Goal: Task Accomplishment & Management: Complete application form

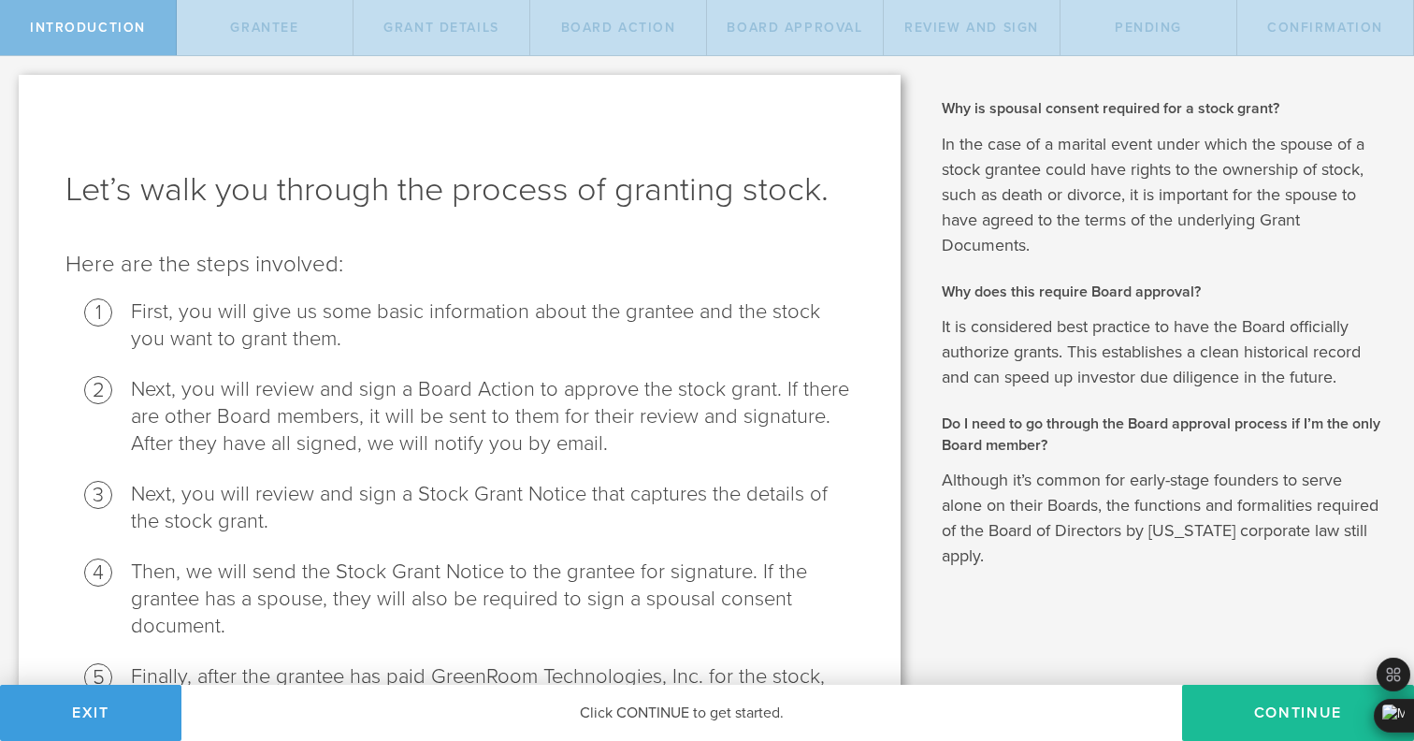
scroll to position [153, 0]
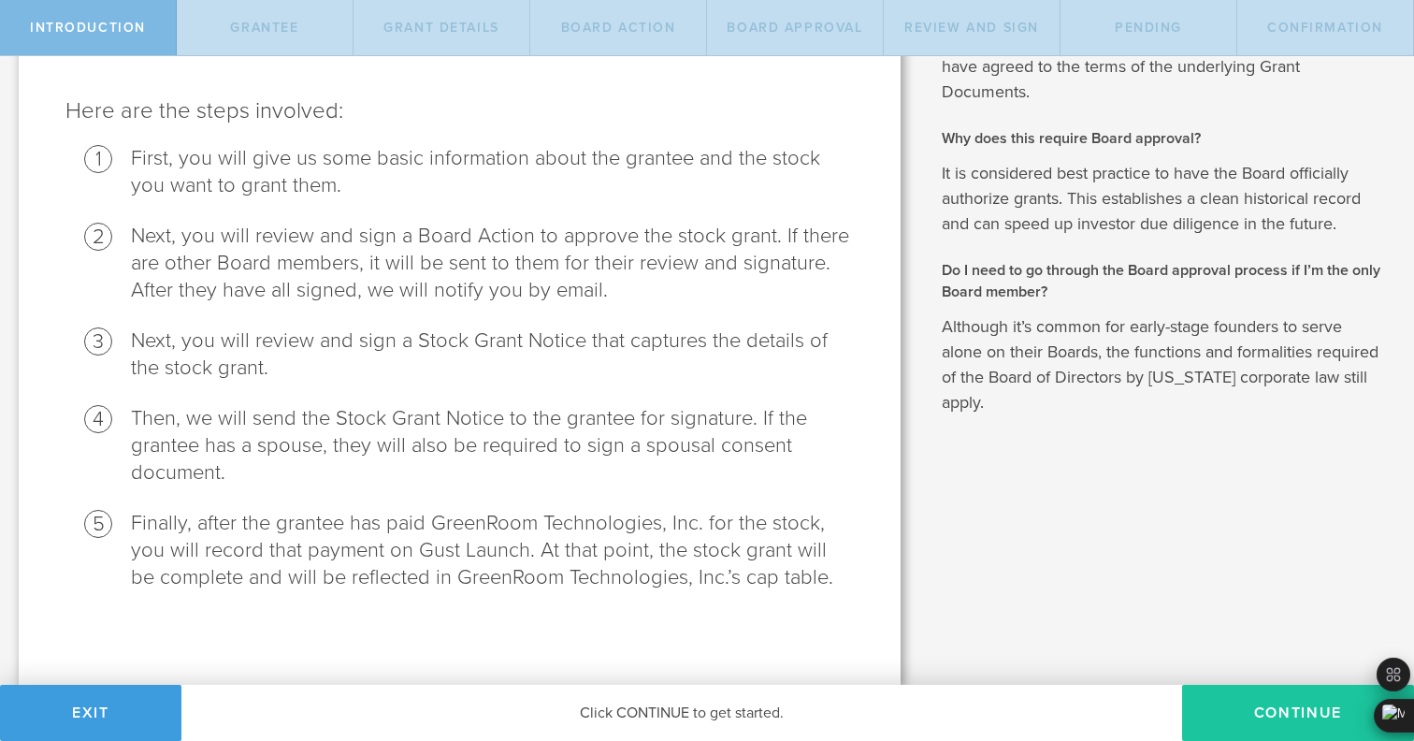
click at [1221, 710] on button "Continue" at bounding box center [1298, 713] width 232 height 56
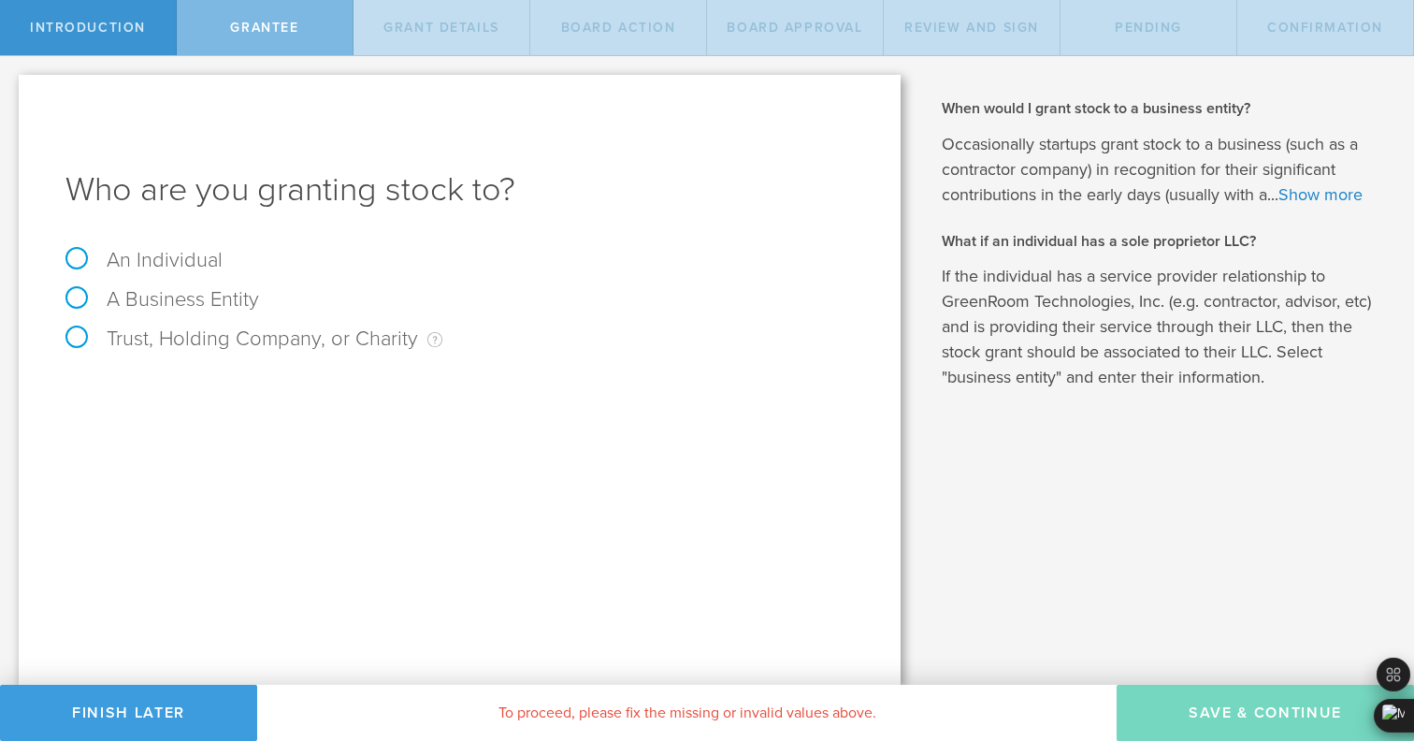
click at [201, 254] on label "An Individual" at bounding box center [143, 260] width 157 height 24
click at [12, 86] on input "An Individual" at bounding box center [6, 71] width 12 height 30
radio input "true"
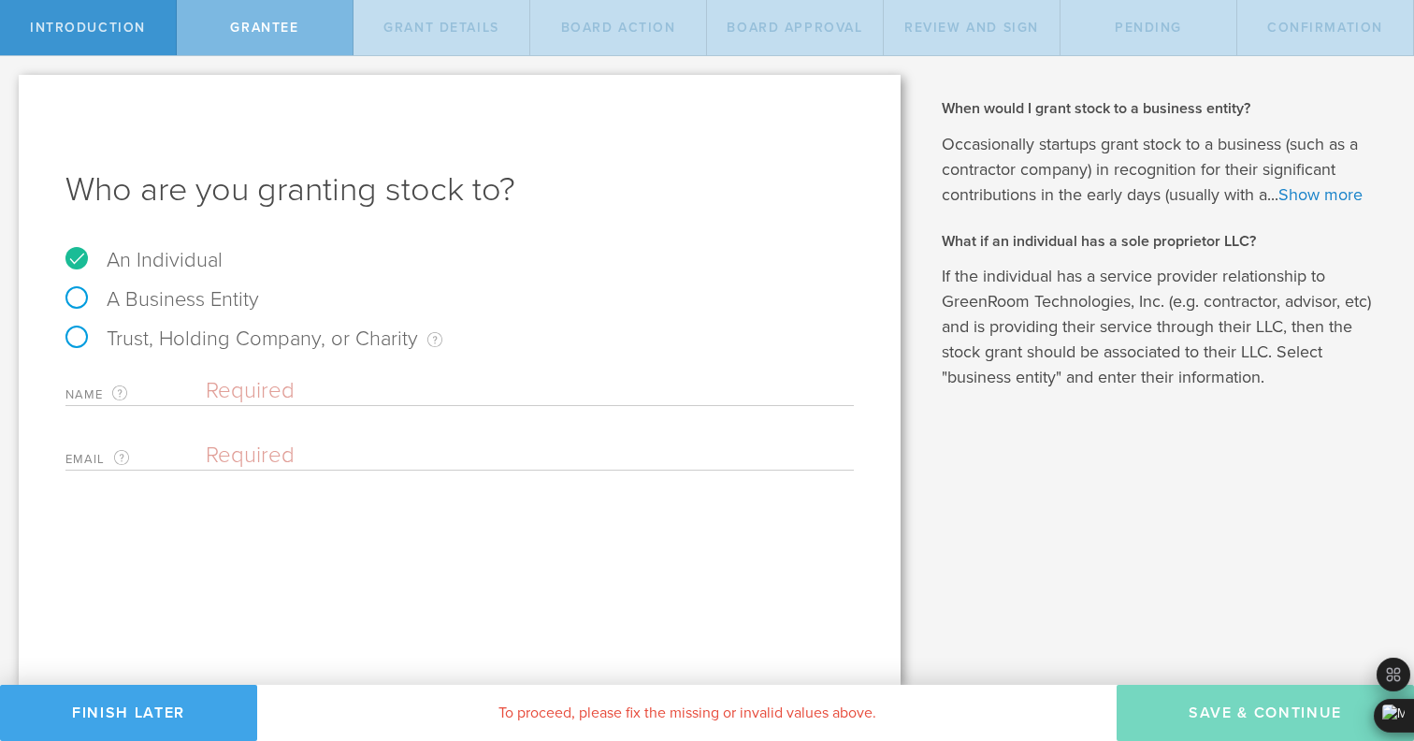
click at [153, 716] on button "Finish Later" at bounding box center [128, 713] width 257 height 56
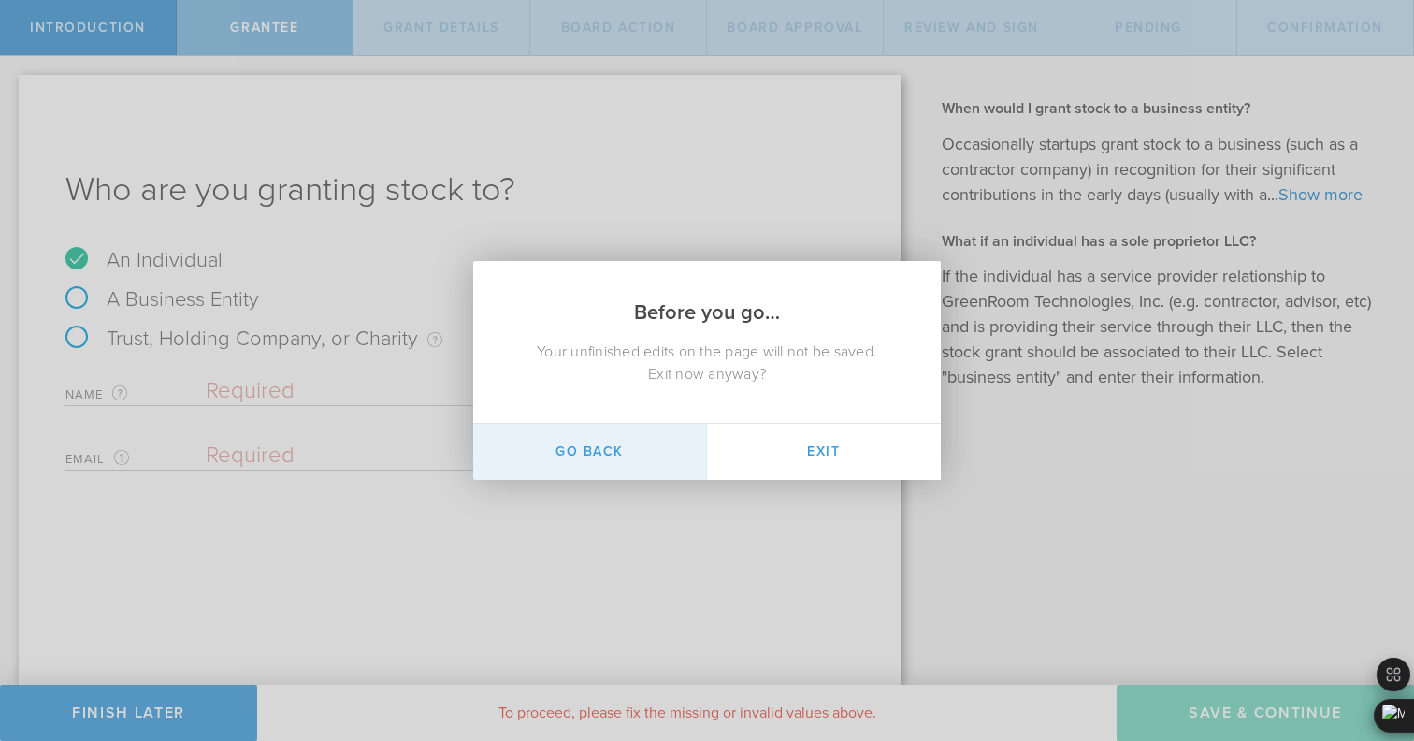
click at [633, 439] on button "Go Back" at bounding box center [590, 452] width 234 height 56
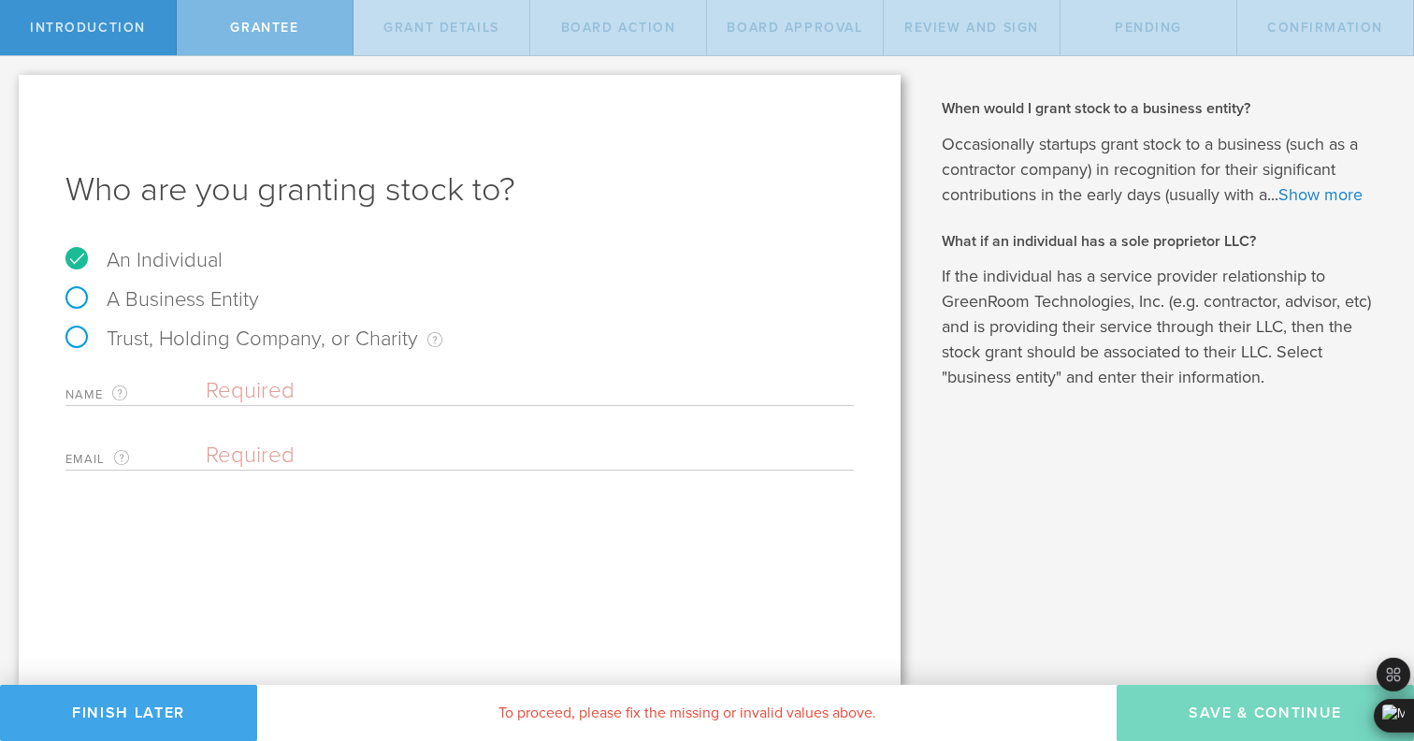
click at [163, 691] on button "Finish Later" at bounding box center [128, 713] width 257 height 56
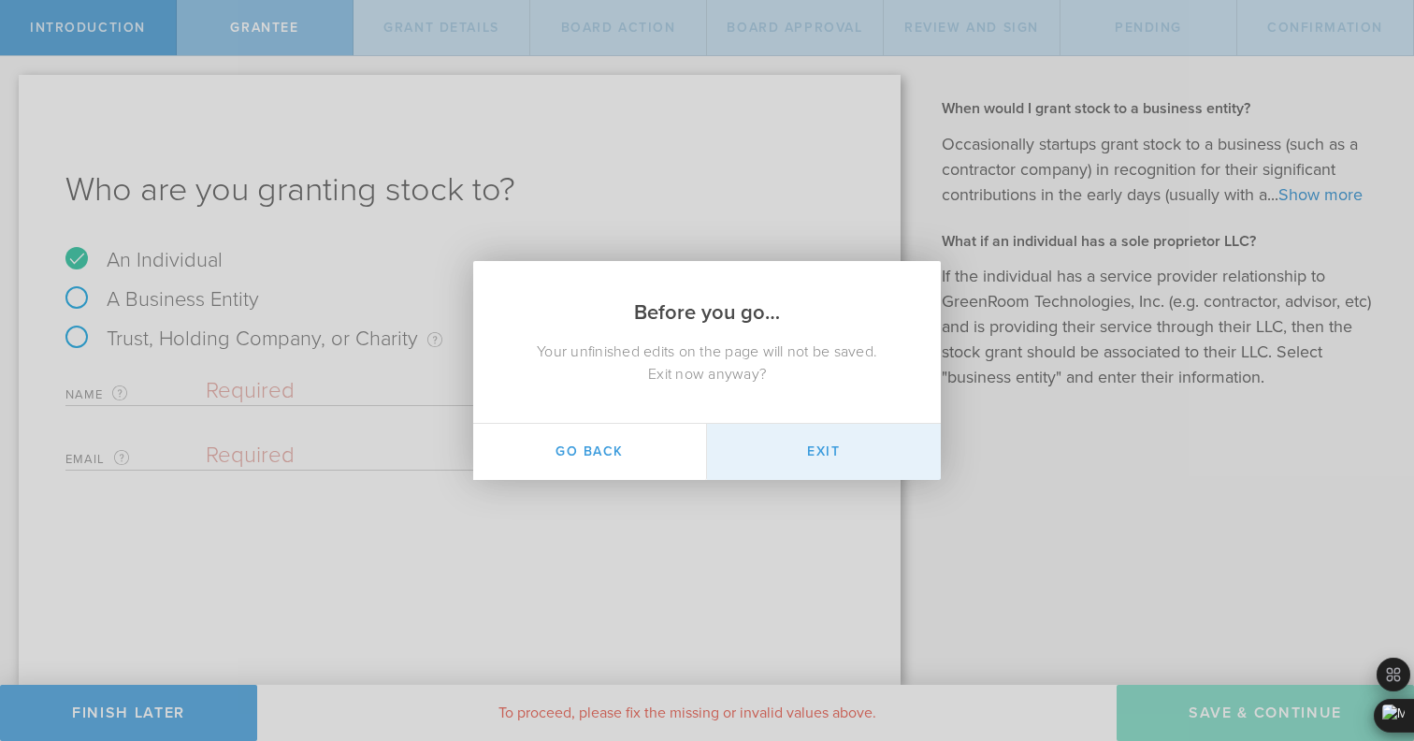
click at [792, 455] on button "Exit" at bounding box center [824, 452] width 234 height 56
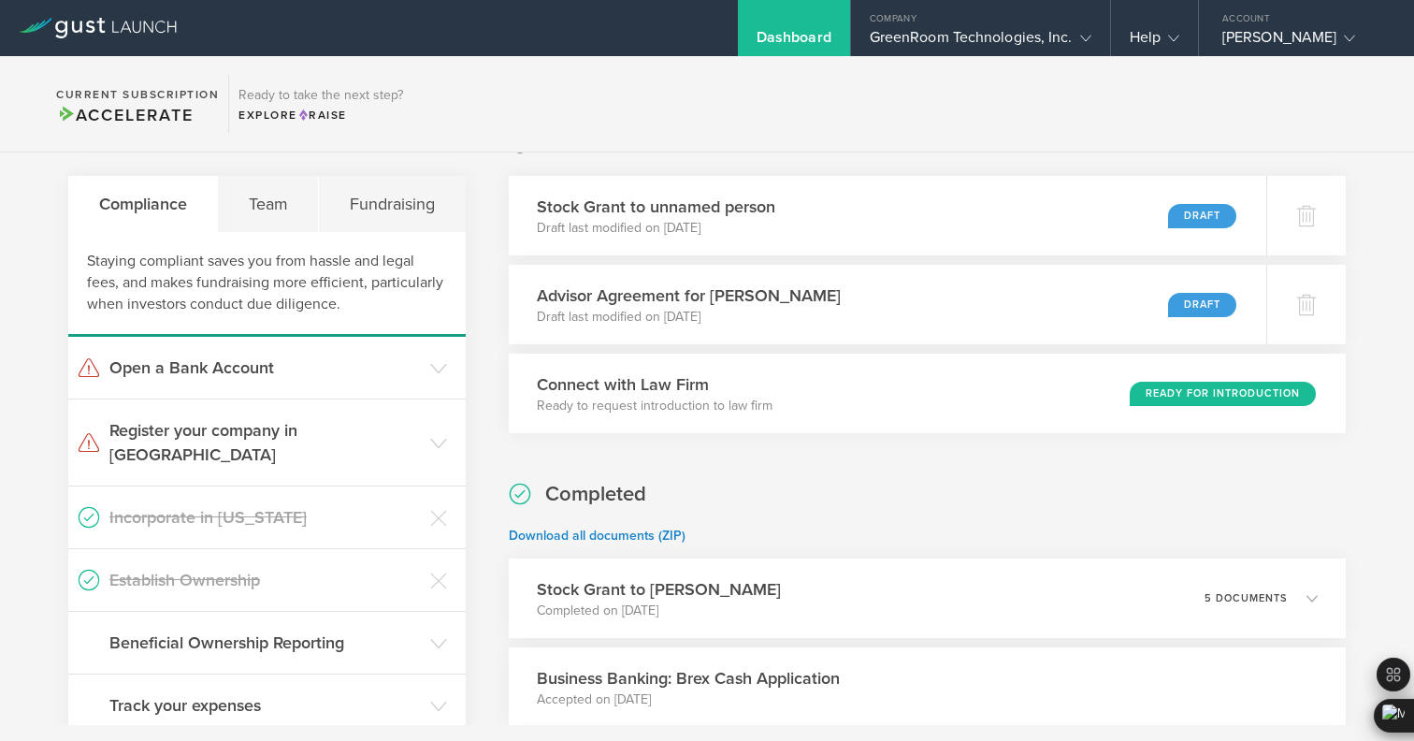
scroll to position [344, 0]
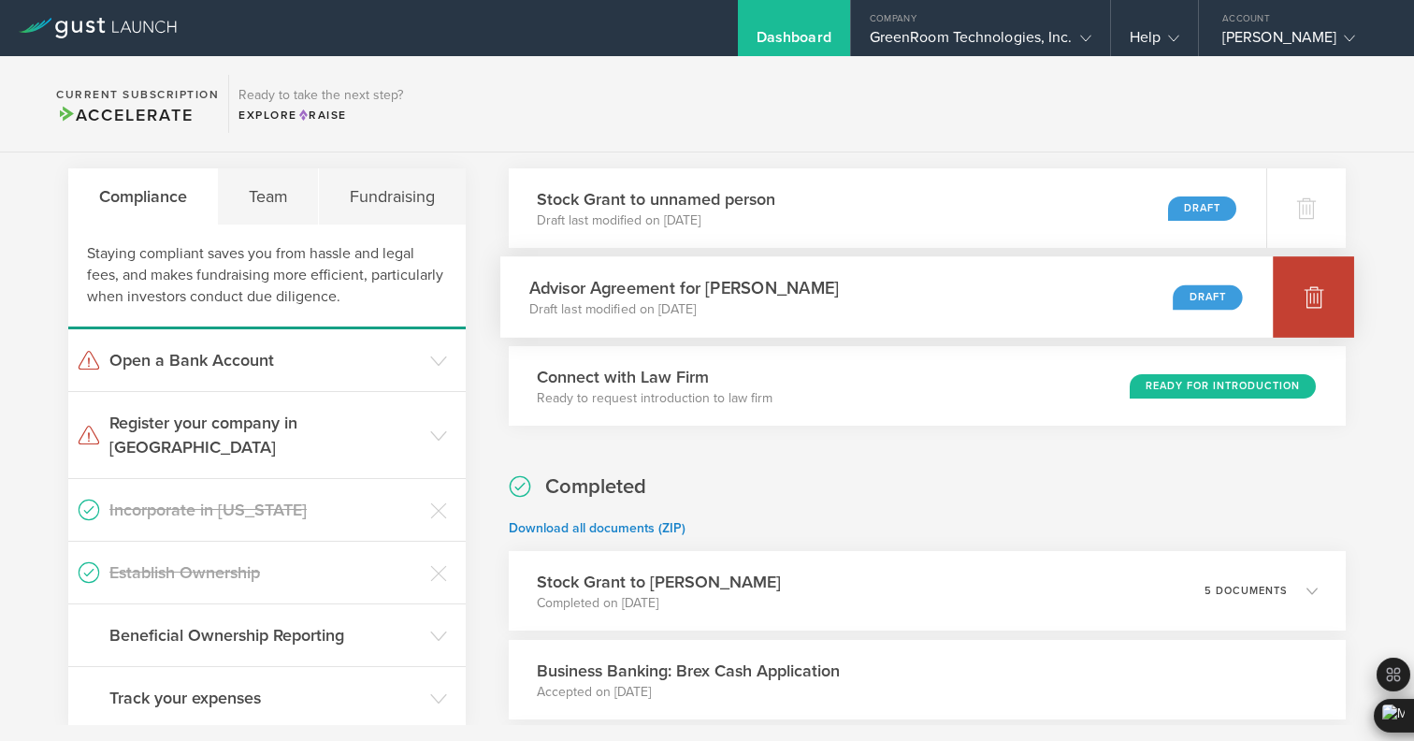
click at [1307, 285] on icon at bounding box center [1314, 296] width 22 height 22
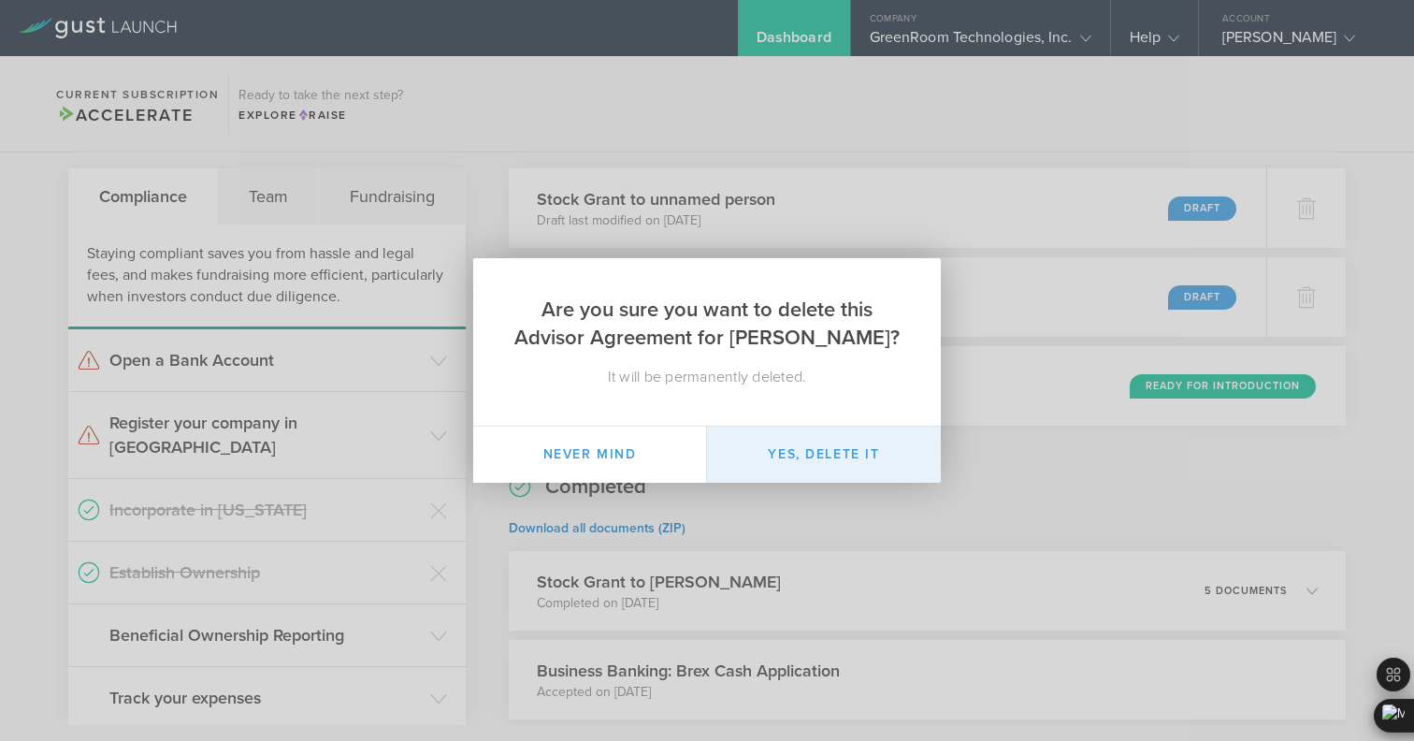
click at [848, 461] on button "Yes, delete it" at bounding box center [824, 454] width 234 height 56
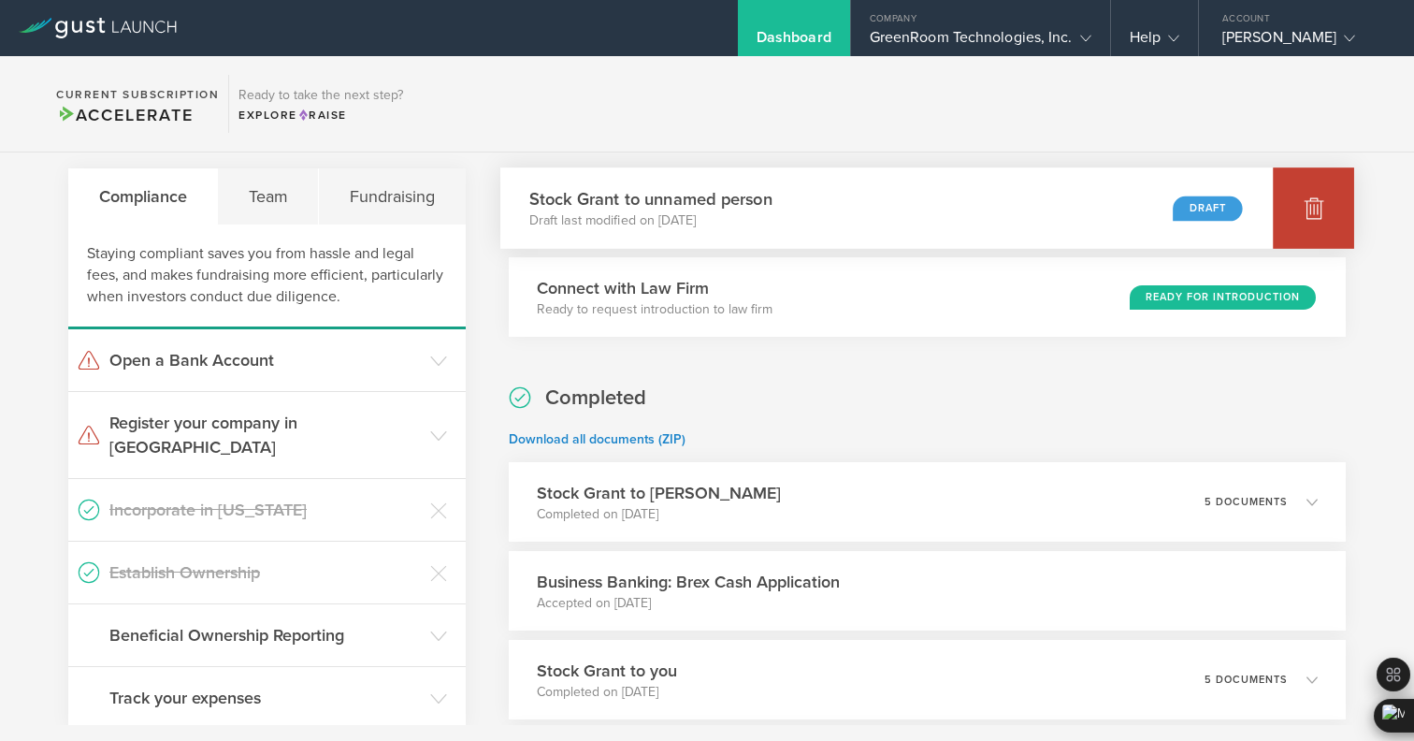
click at [1344, 208] on div at bounding box center [1313, 207] width 81 height 81
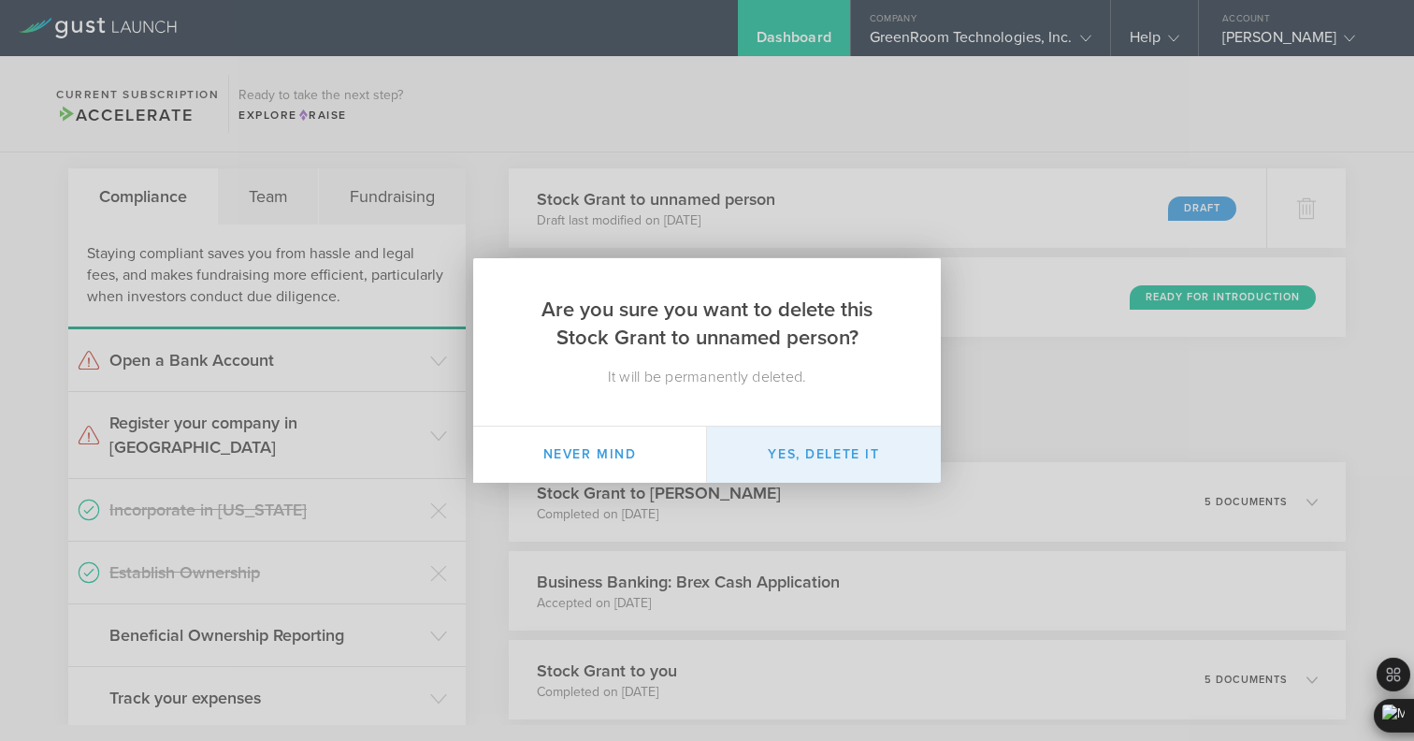
click at [891, 438] on button "Yes, delete it" at bounding box center [824, 454] width 234 height 56
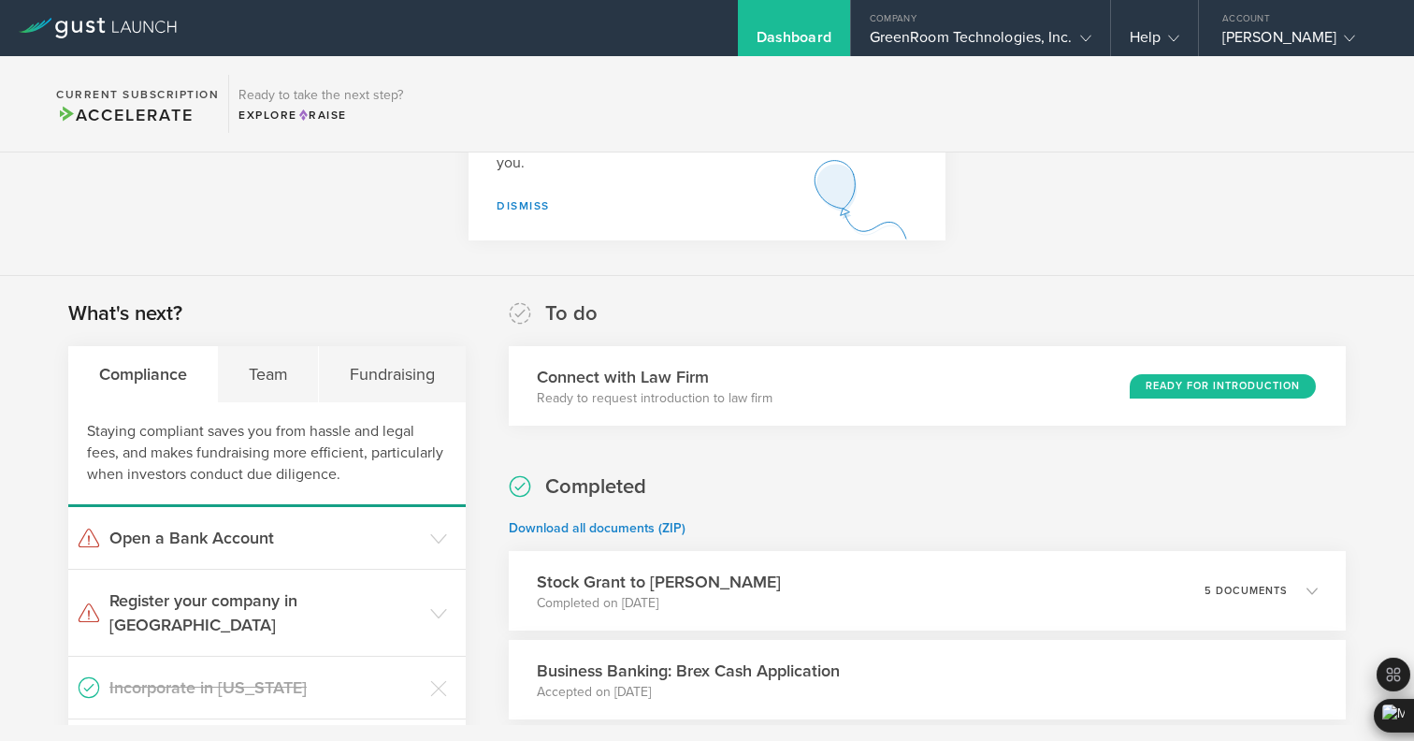
scroll to position [163, 0]
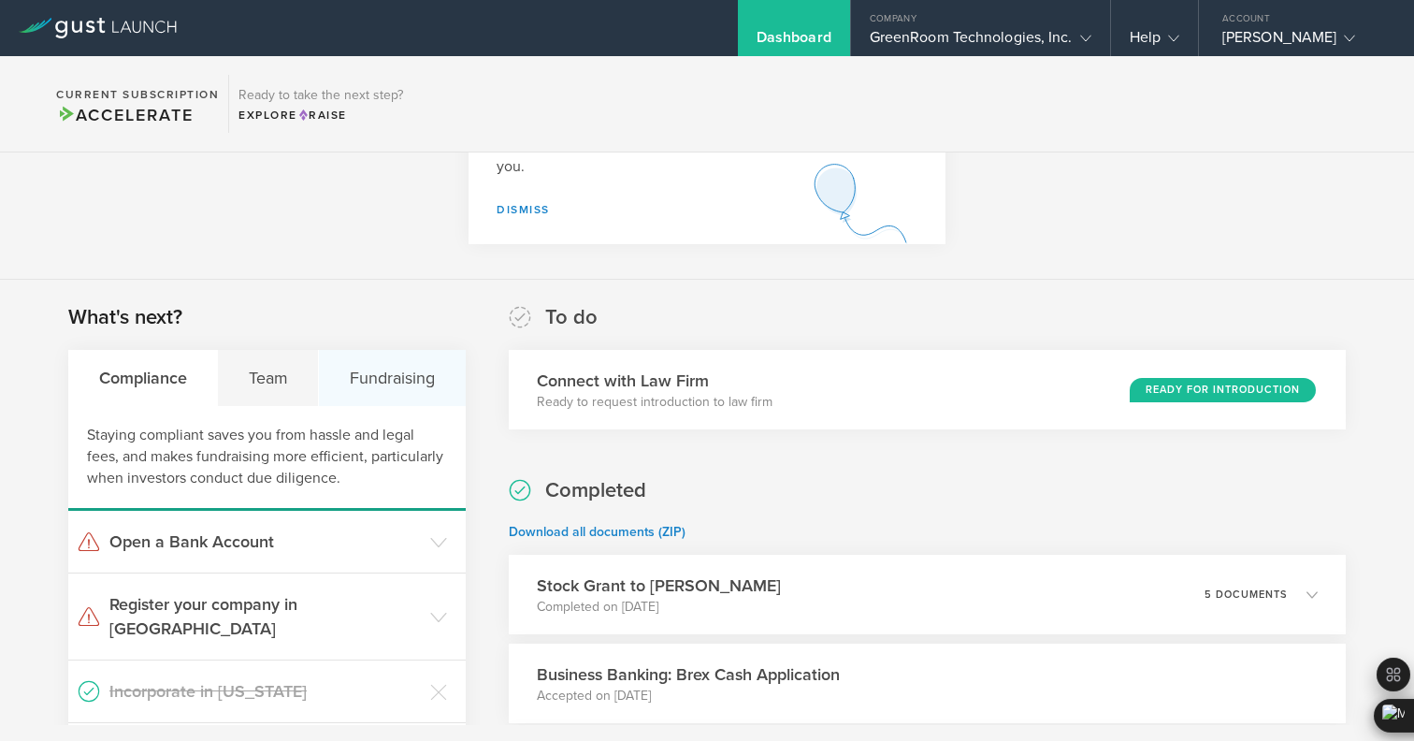
click at [366, 373] on div "Fundraising" at bounding box center [392, 378] width 146 height 56
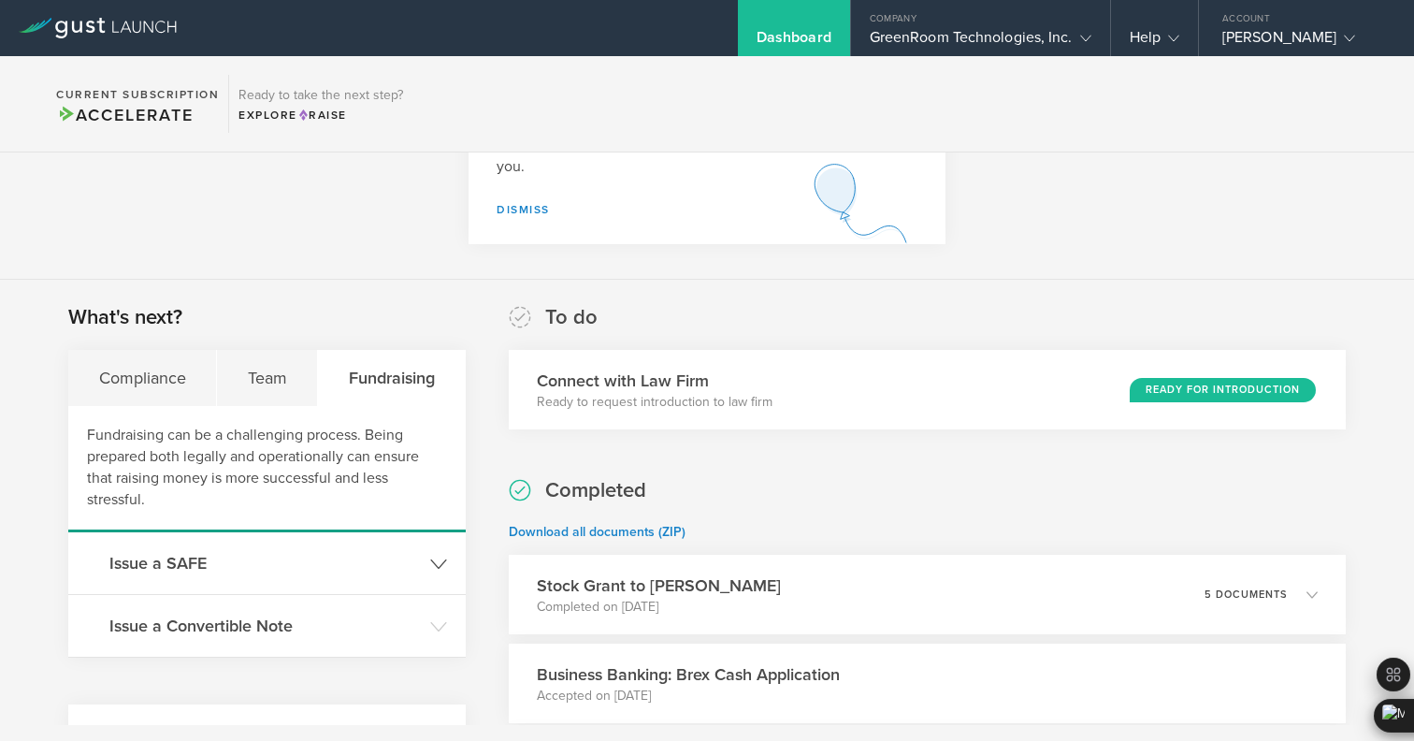
click at [285, 532] on header "Issue a SAFE" at bounding box center [266, 563] width 397 height 62
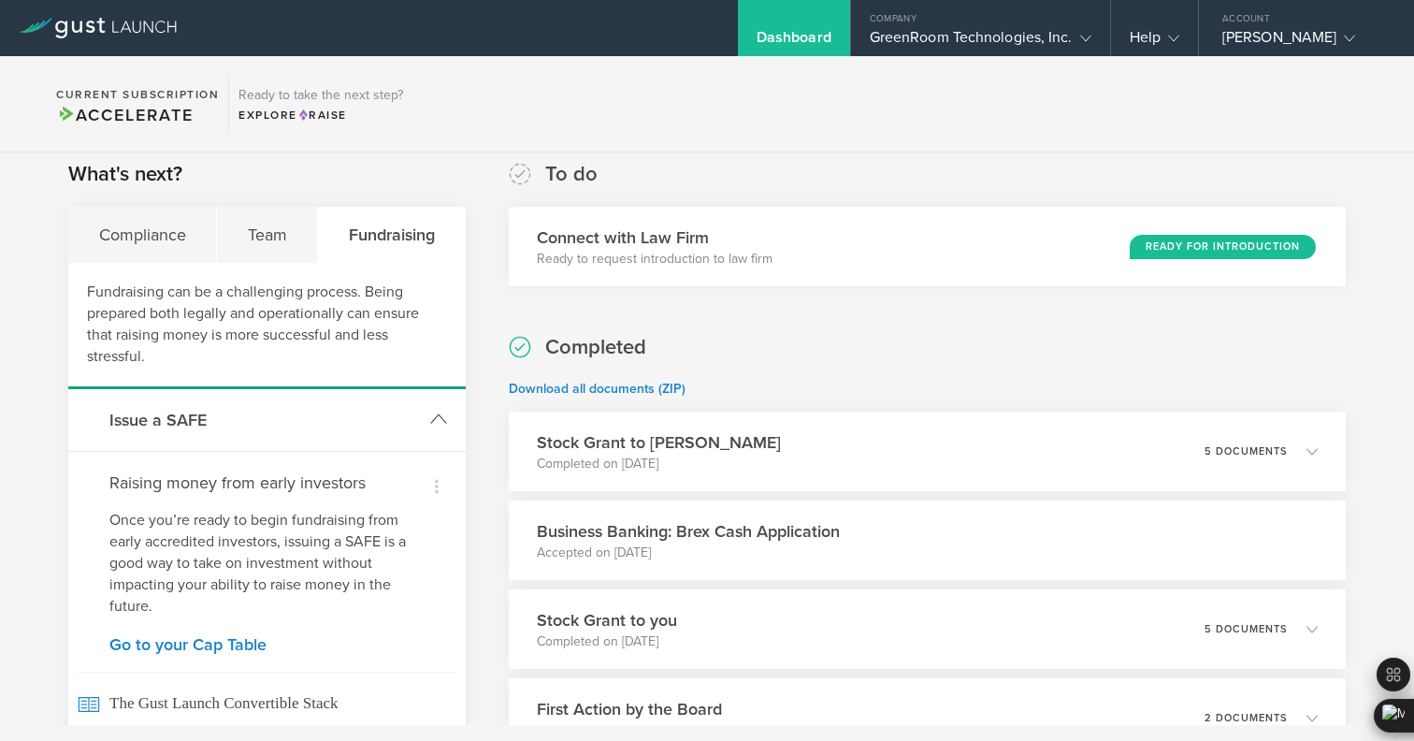
scroll to position [308, 0]
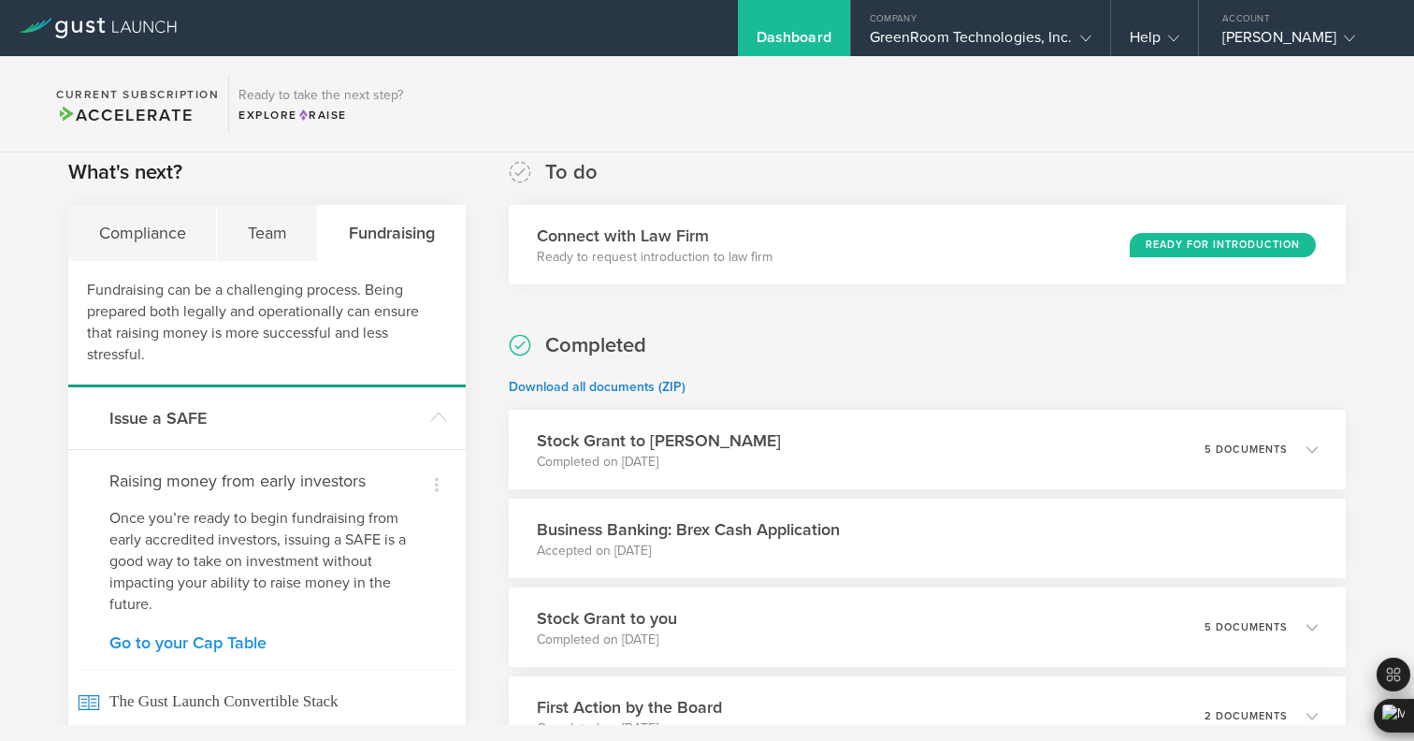
click at [236, 639] on link "Go to your Cap Table" at bounding box center [266, 642] width 315 height 17
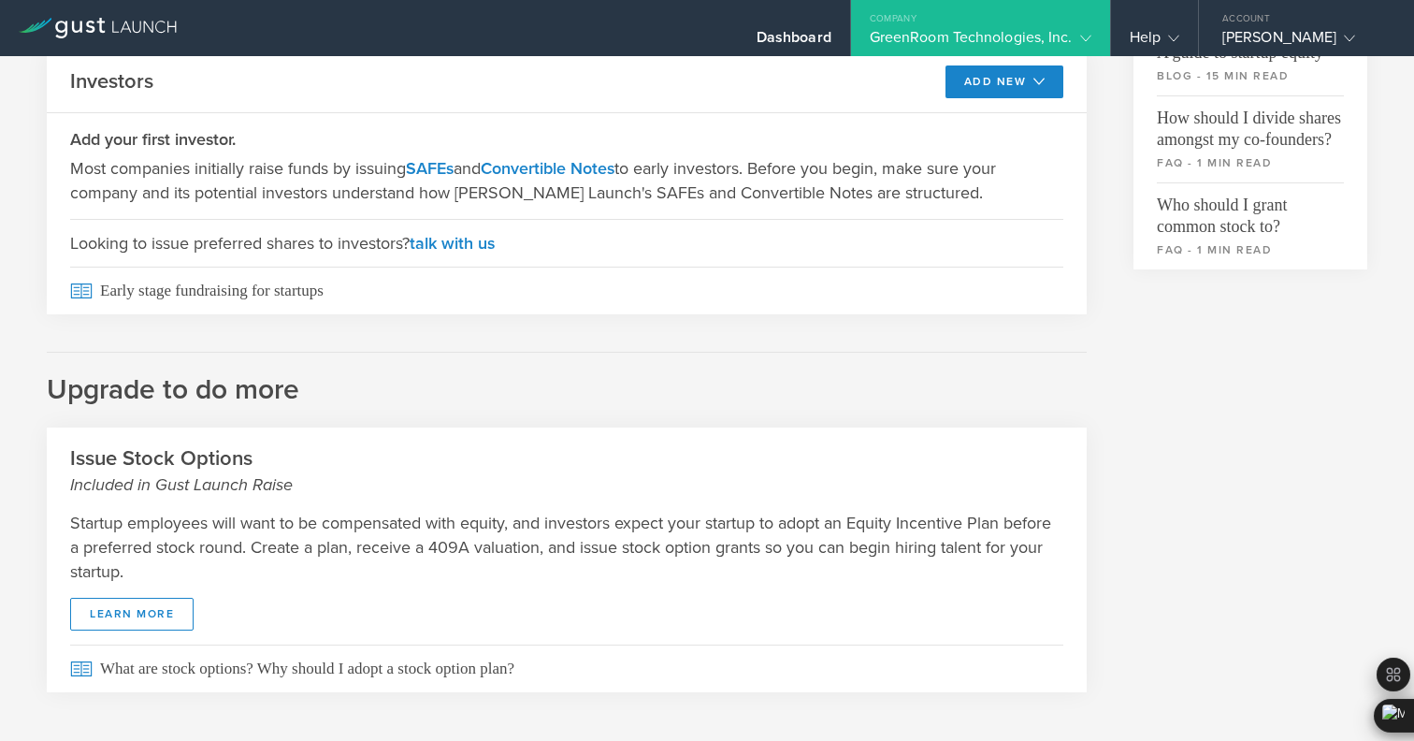
scroll to position [706, 0]
